Goal: Transaction & Acquisition: Obtain resource

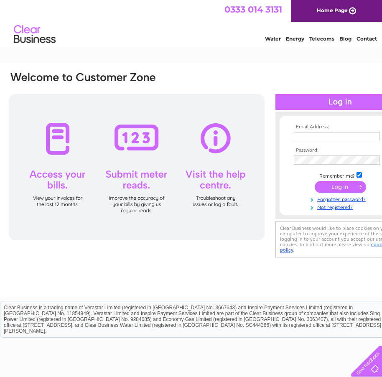
click at [316, 138] on input "text" at bounding box center [337, 136] width 86 height 9
paste input "finance@airconscotland.co.uk"
type input "finance@airconscotland.co.uk"
click at [346, 191] on input "submit" at bounding box center [340, 188] width 51 height 12
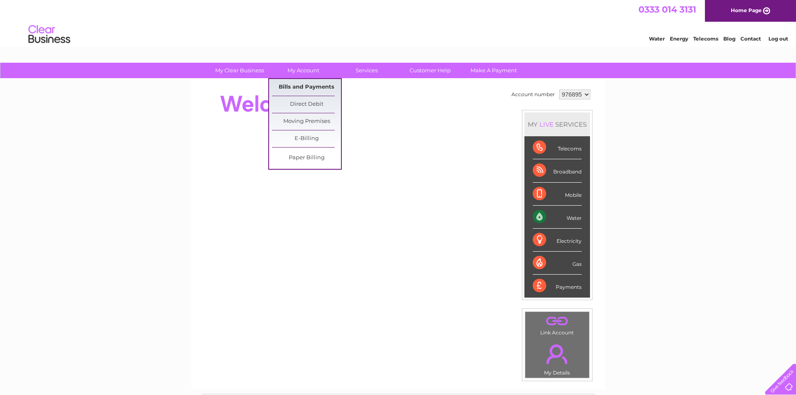
click at [300, 83] on link "Bills and Payments" at bounding box center [306, 87] width 69 height 17
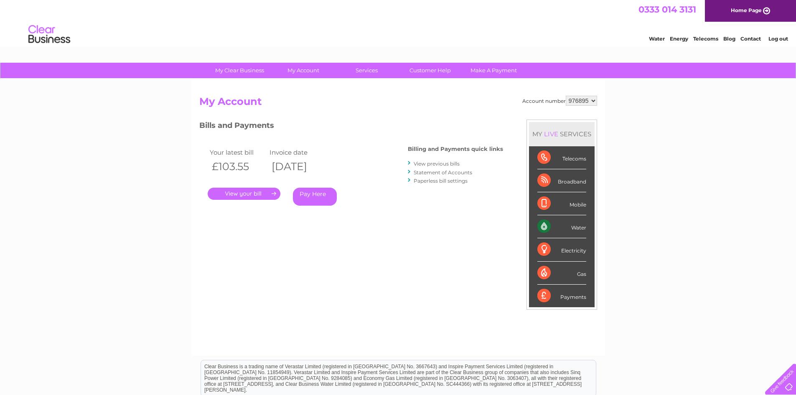
click at [260, 197] on link "." at bounding box center [244, 194] width 73 height 12
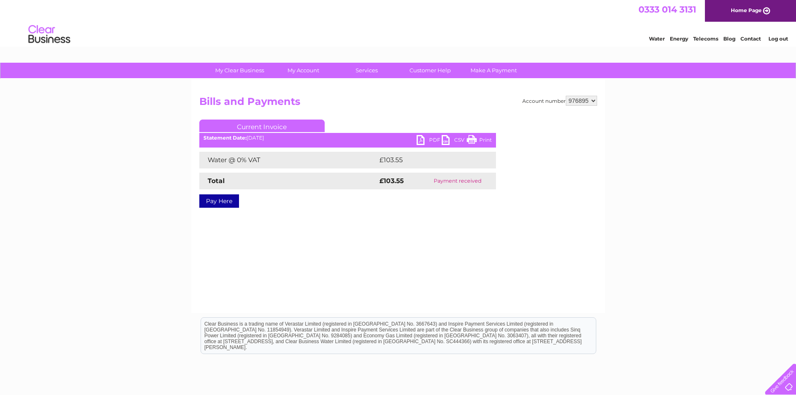
click at [424, 137] on link "PDF" at bounding box center [429, 141] width 25 height 12
click at [586, 101] on select "976895" at bounding box center [581, 101] width 31 height 10
click at [588, 101] on select "976895" at bounding box center [581, 101] width 31 height 10
click at [254, 158] on td "Water @ 0% VAT" at bounding box center [288, 160] width 178 height 17
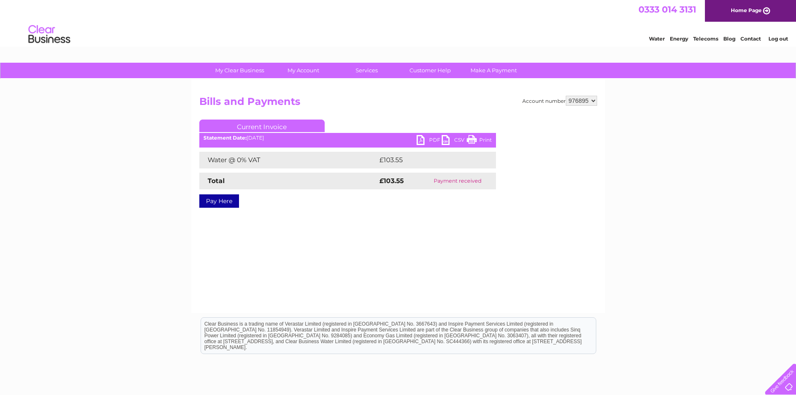
click at [211, 154] on td "Water @ 0% VAT" at bounding box center [288, 160] width 178 height 17
click at [249, 138] on div "Statement Date: 04/08/2025" at bounding box center [347, 138] width 297 height 6
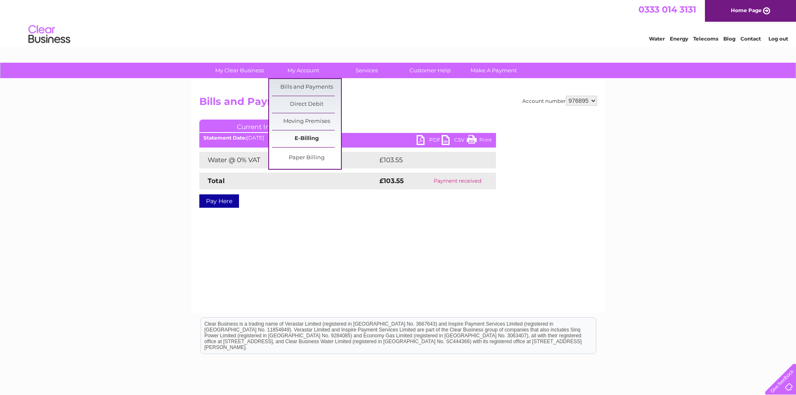
click at [311, 136] on link "E-Billing" at bounding box center [306, 138] width 69 height 17
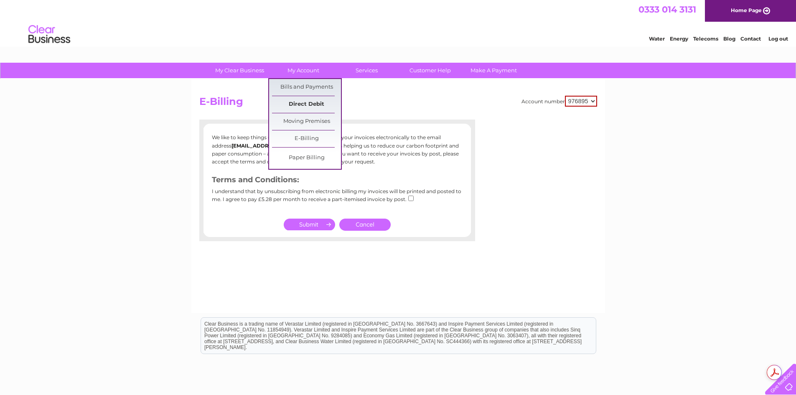
click at [318, 100] on link "Direct Debit" at bounding box center [306, 104] width 69 height 17
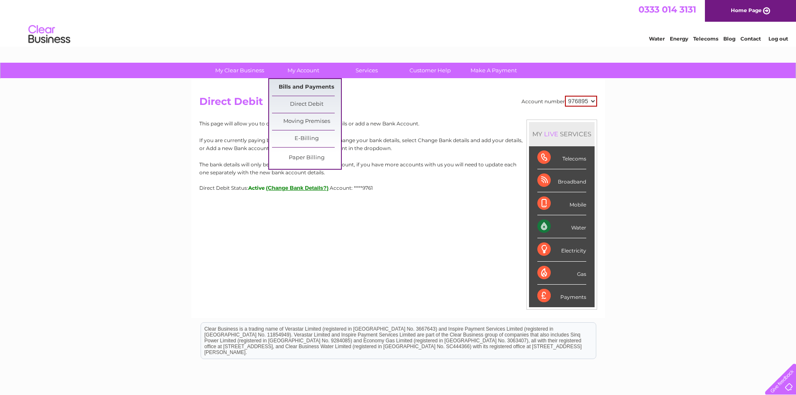
click at [321, 85] on link "Bills and Payments" at bounding box center [306, 87] width 69 height 17
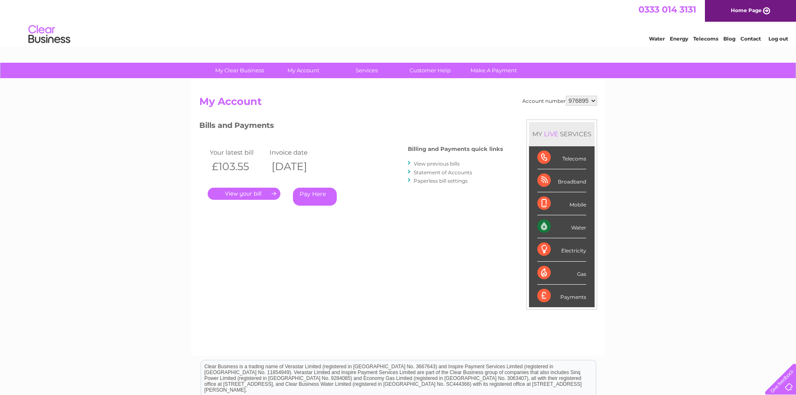
click at [262, 194] on link "." at bounding box center [244, 194] width 73 height 12
click at [244, 130] on h3 "Bills and Payments" at bounding box center [351, 127] width 304 height 15
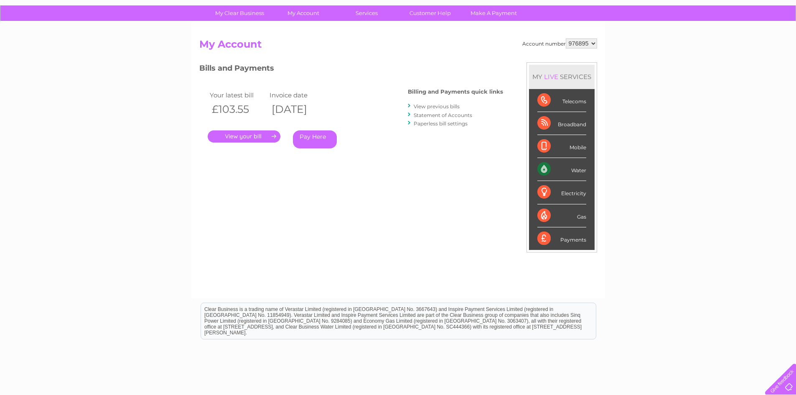
scroll to position [110, 0]
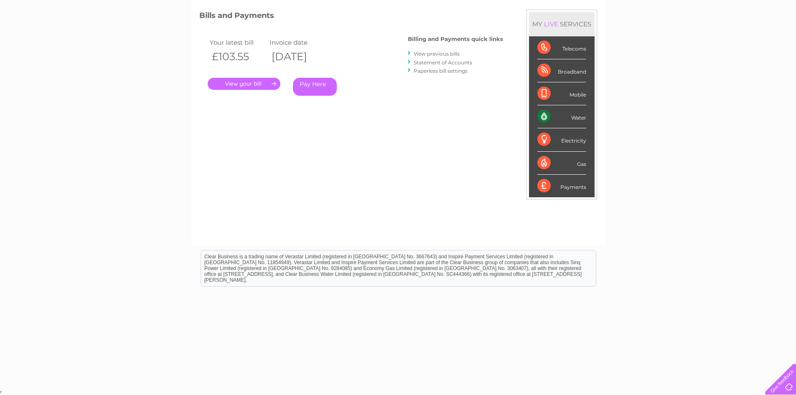
click at [444, 52] on link "View previous bills" at bounding box center [437, 54] width 46 height 6
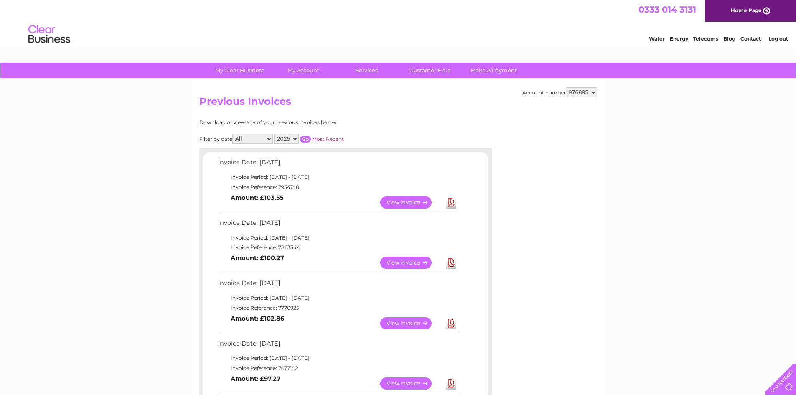
click at [404, 262] on link "View" at bounding box center [410, 263] width 61 height 12
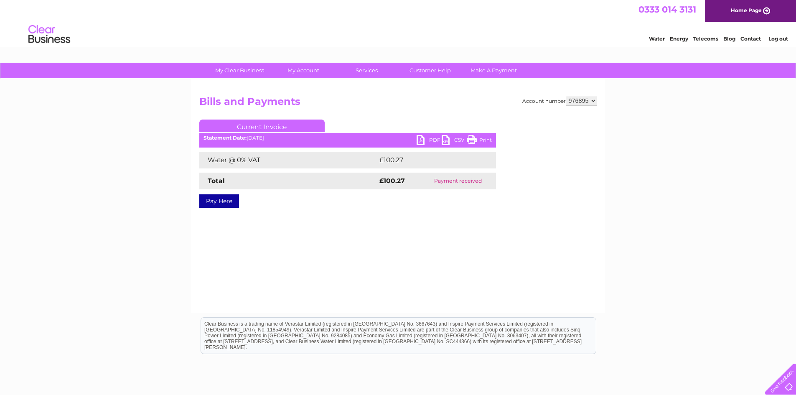
click at [424, 141] on link "PDF" at bounding box center [429, 141] width 25 height 12
